Goal: Navigation & Orientation: Go to known website

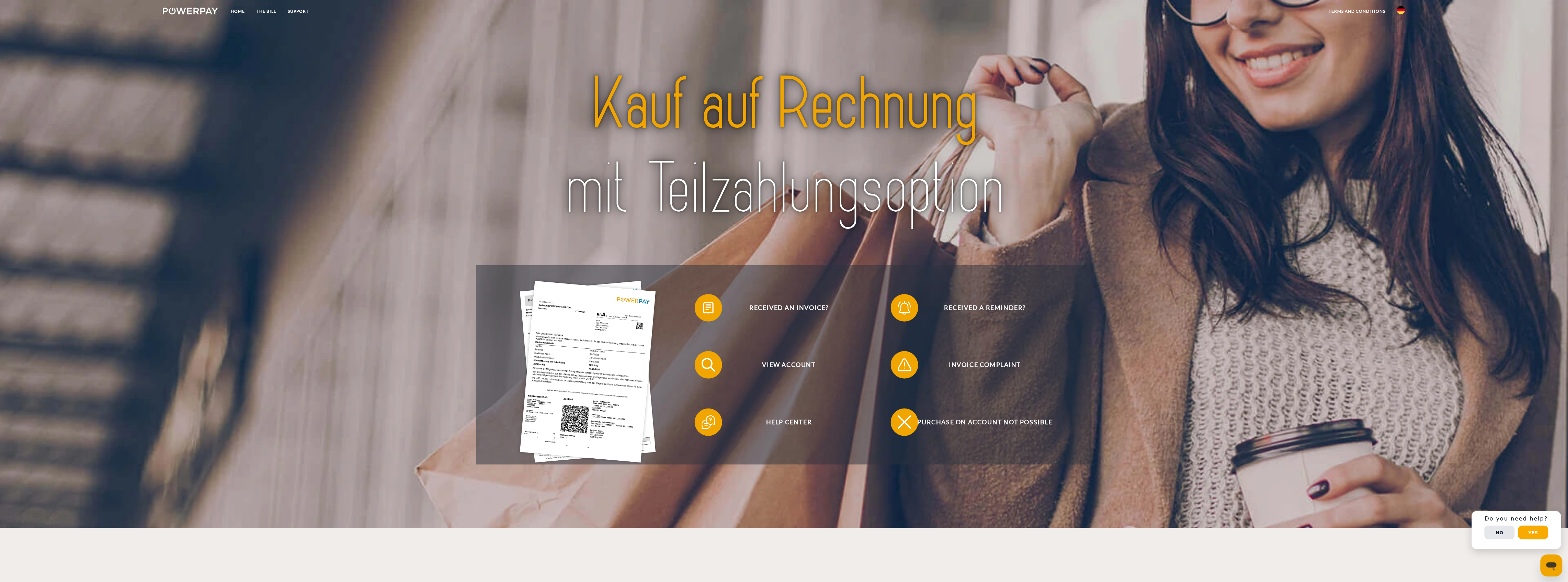
click at [1528, 535] on button "Yes" at bounding box center [1533, 532] width 30 height 14
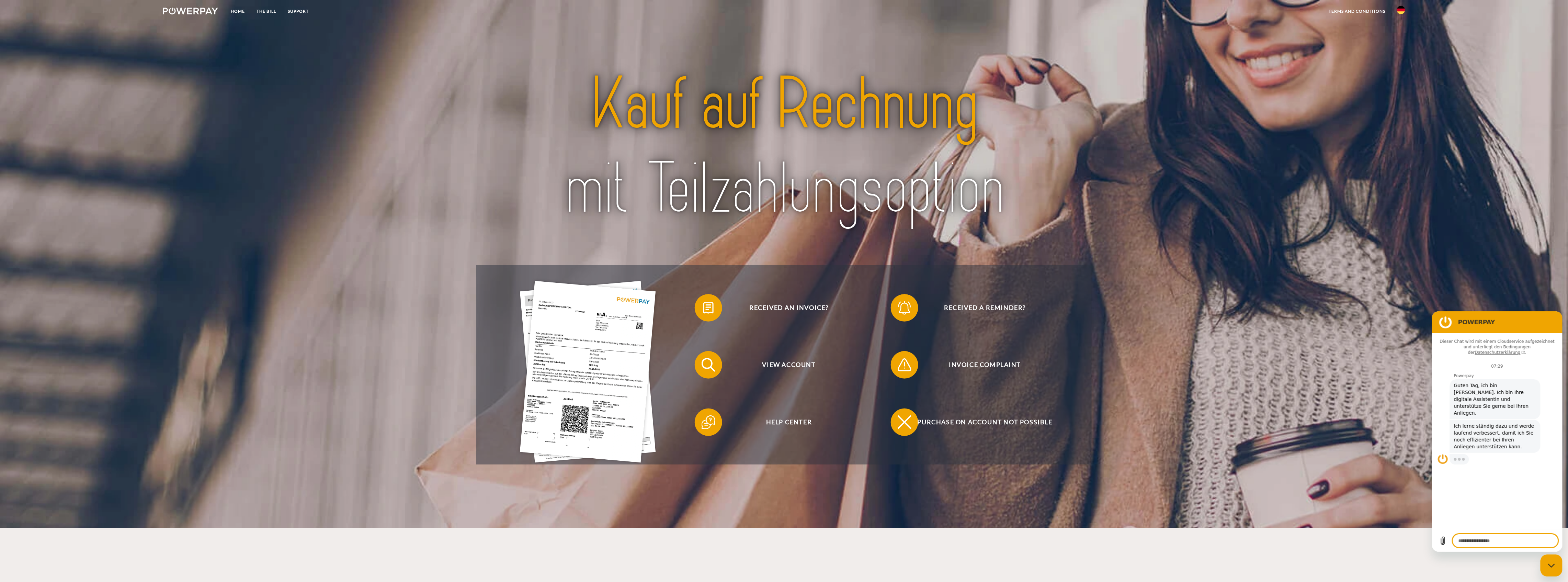
type textarea "*"
click at [1399, 15] on link at bounding box center [1401, 12] width 20 height 14
click at [1403, 48] on img at bounding box center [1401, 50] width 8 height 8
